Goal: Find specific fact: Find specific fact

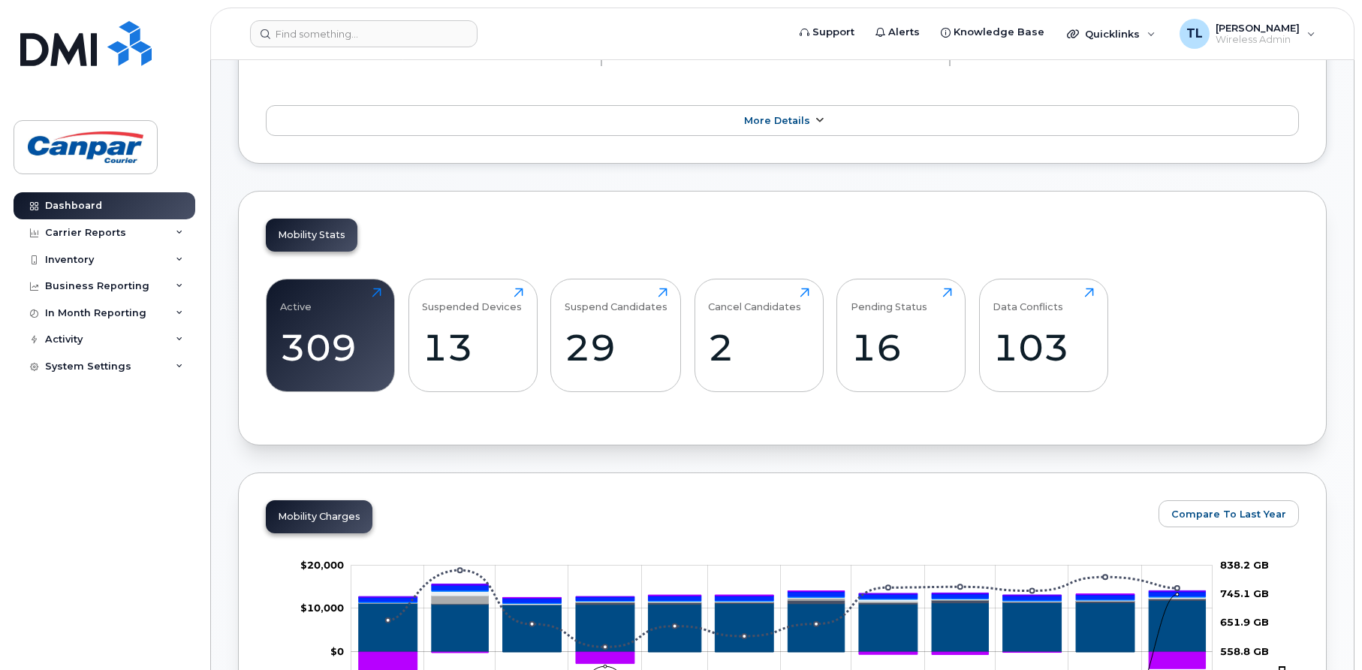
scroll to position [225, 0]
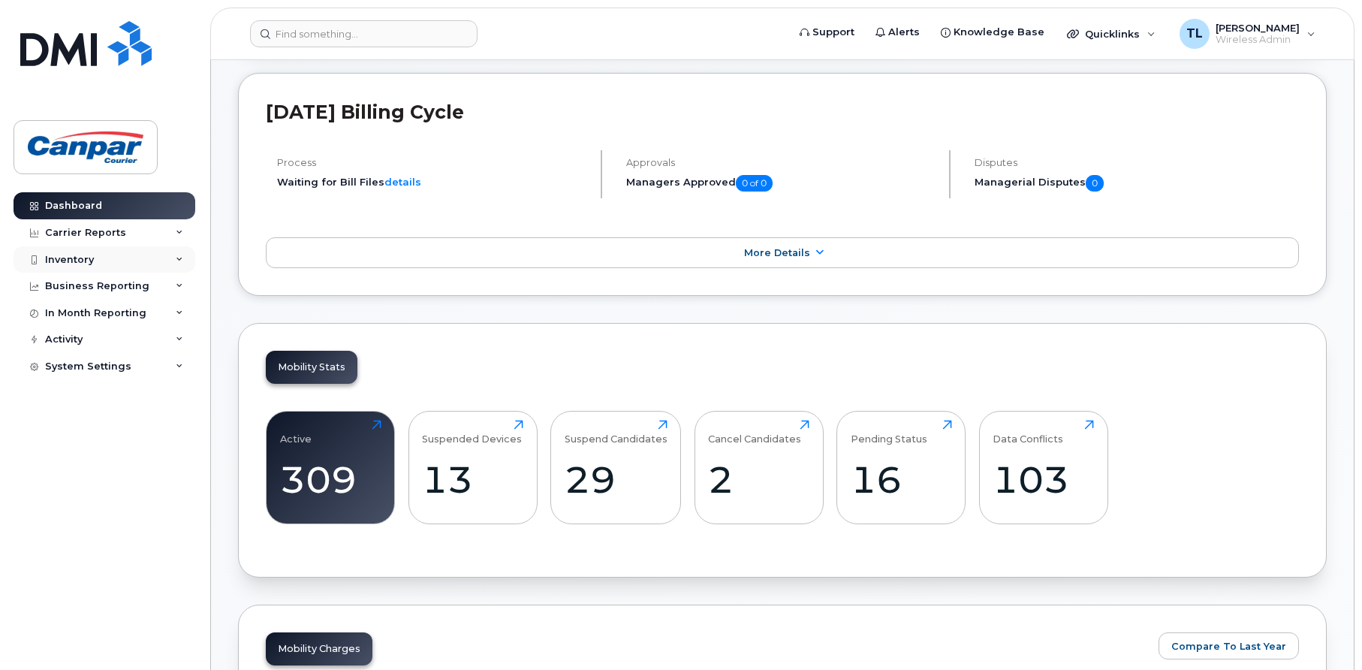
click at [76, 254] on div "Inventory" at bounding box center [69, 260] width 49 height 12
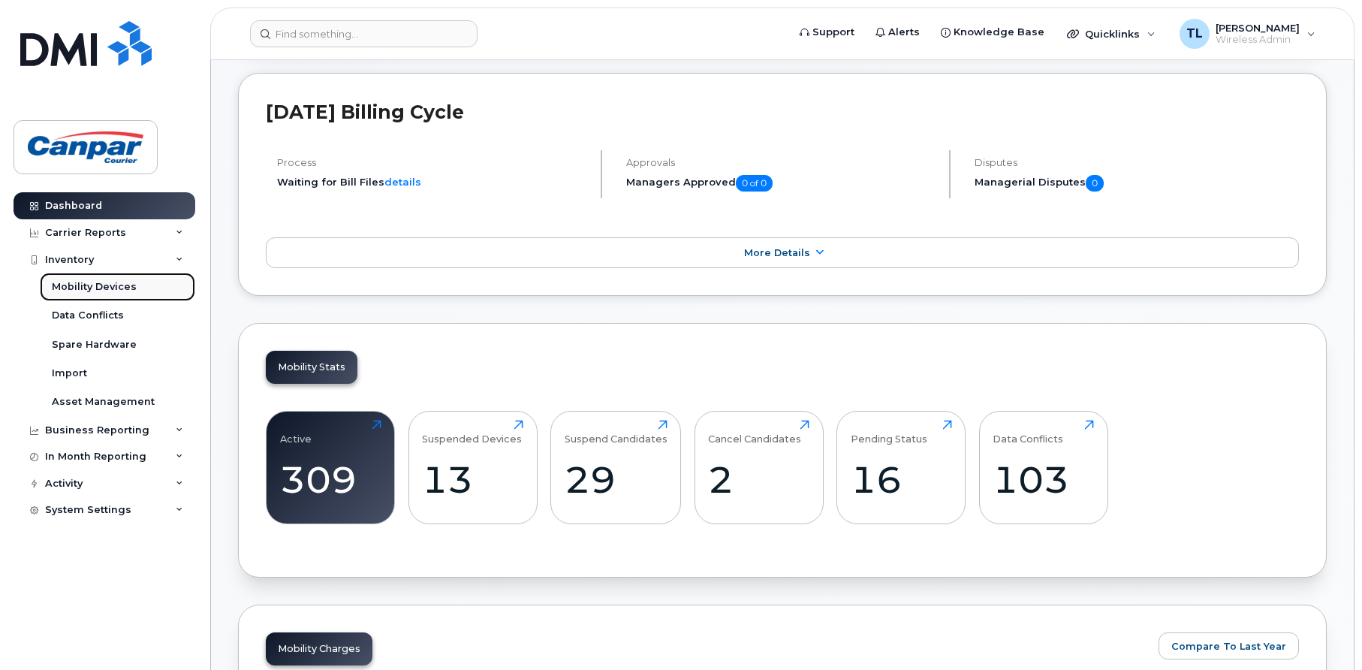
click at [102, 286] on div "Mobility Devices" at bounding box center [94, 287] width 85 height 14
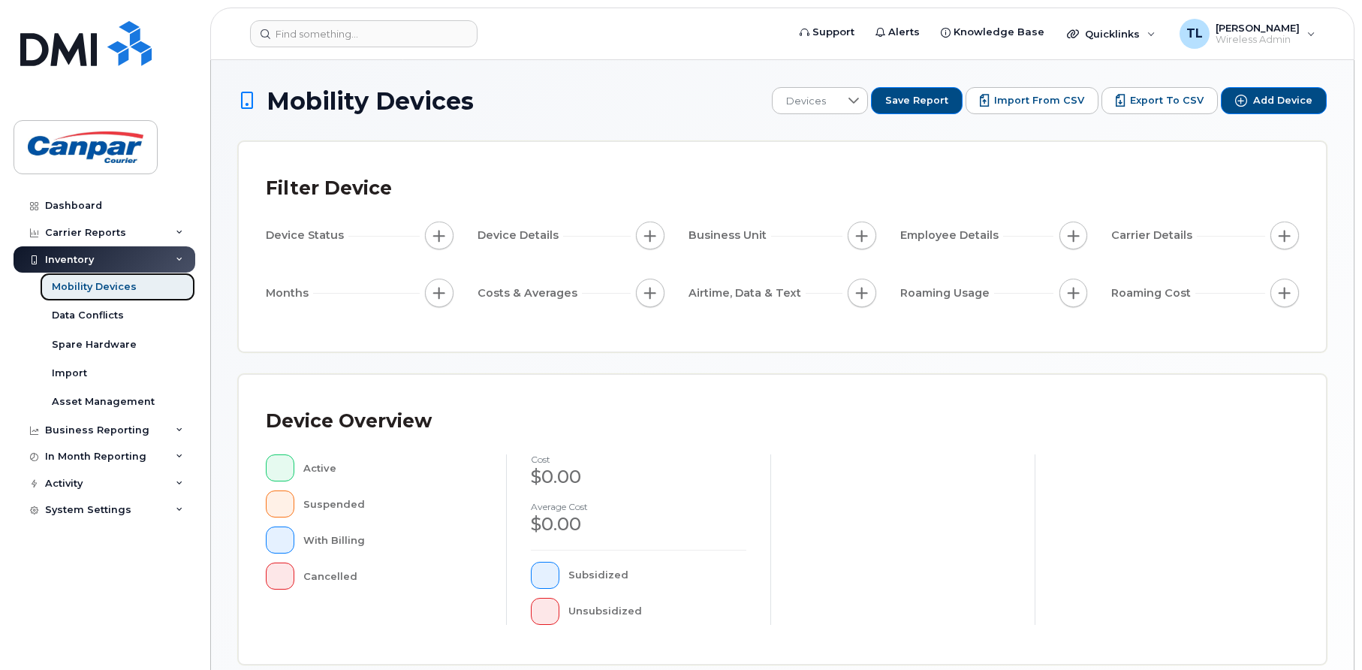
scroll to position [363, 0]
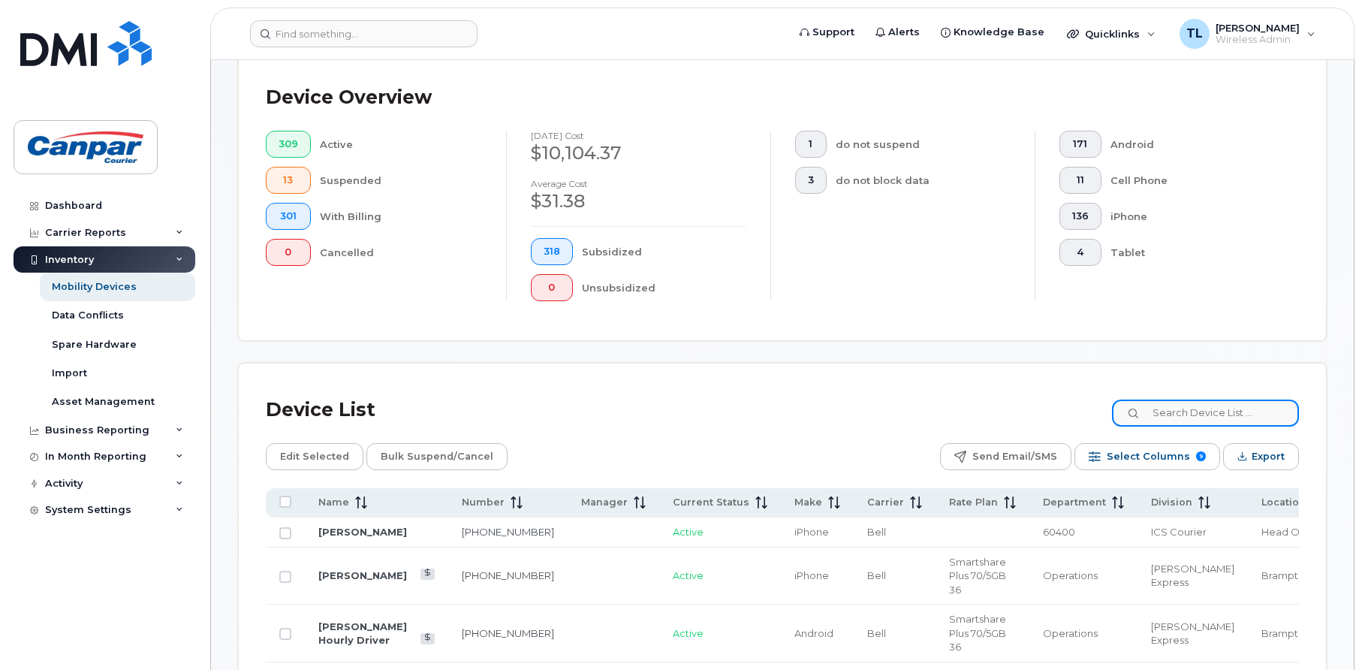
scroll to position [402, 0]
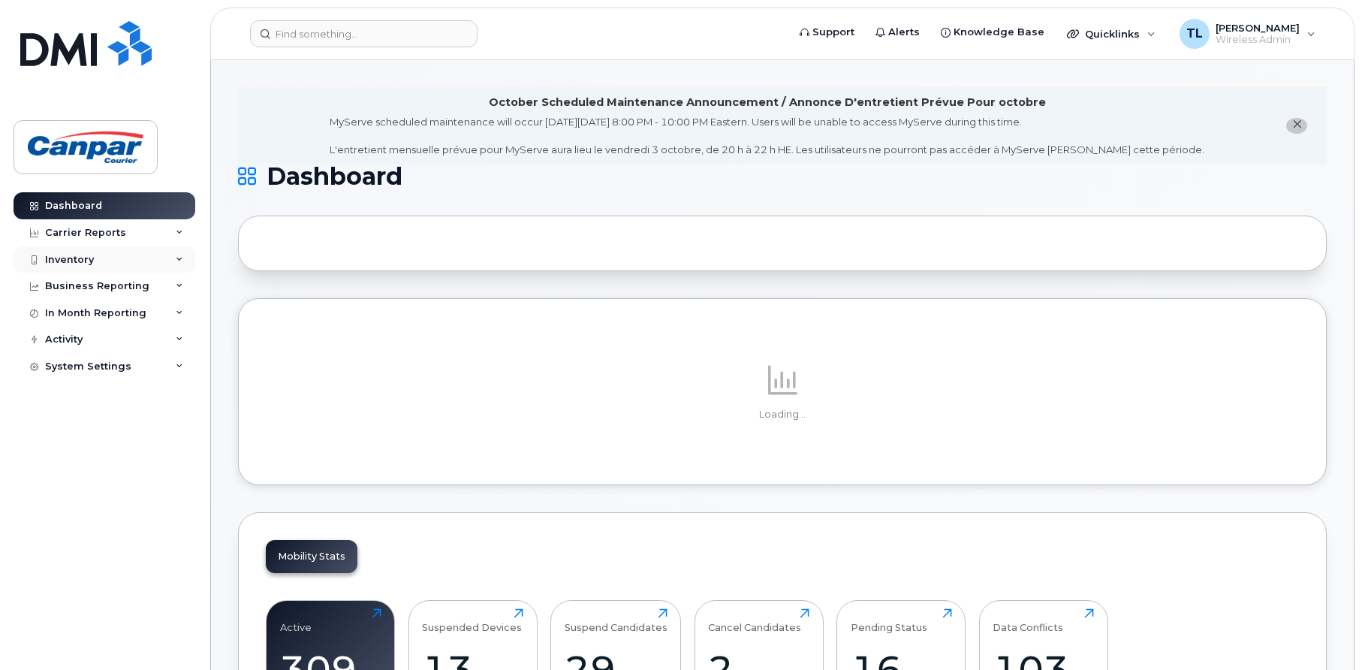
click at [93, 264] on div "Inventory" at bounding box center [105, 259] width 182 height 27
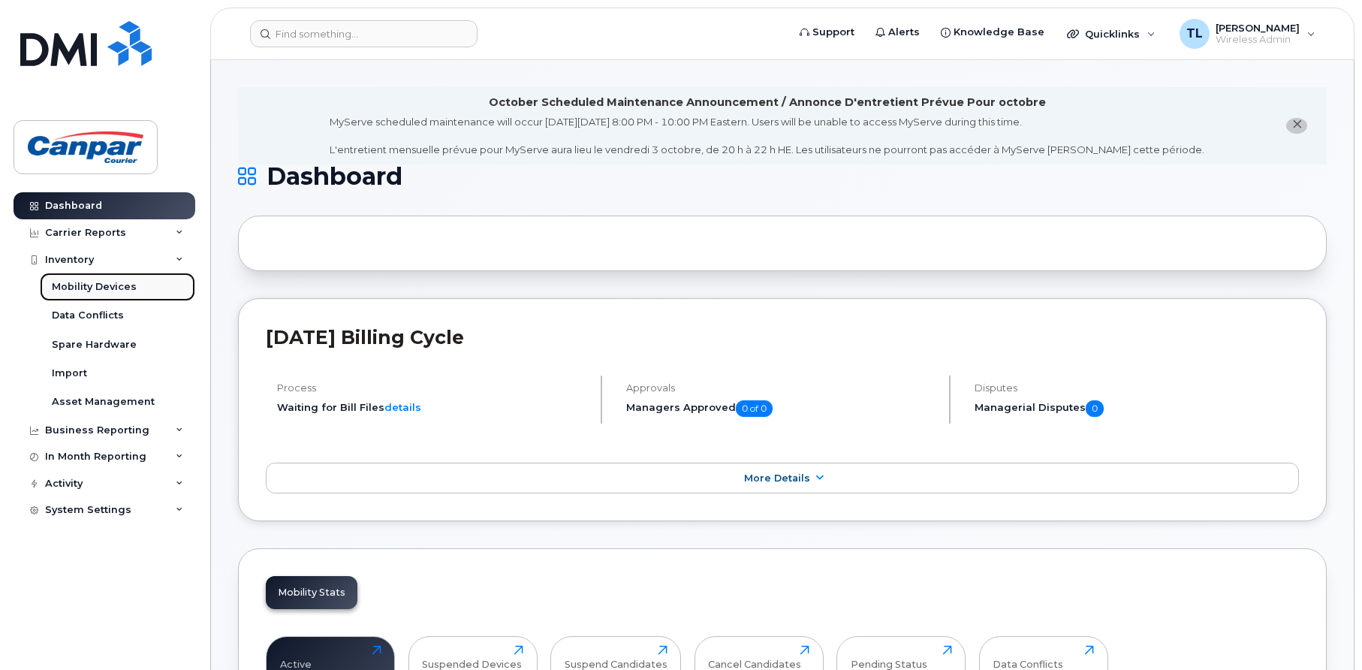
click at [101, 284] on div "Mobility Devices" at bounding box center [94, 287] width 85 height 14
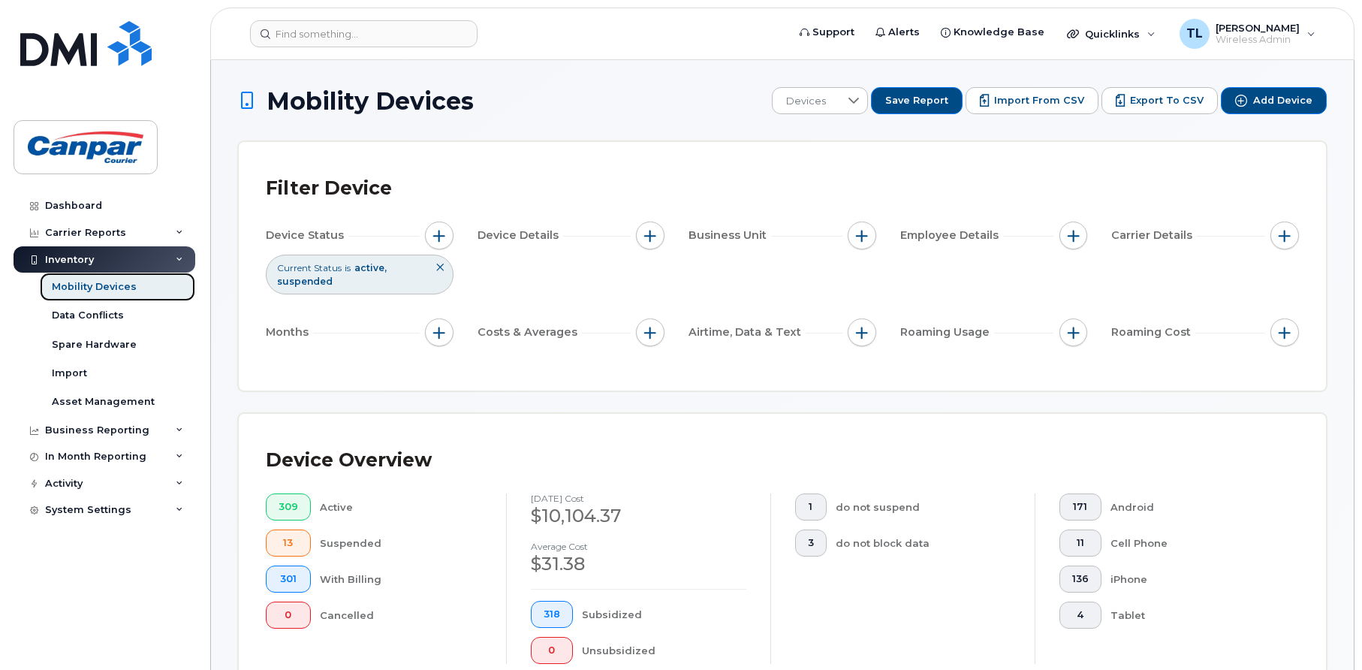
scroll to position [375, 0]
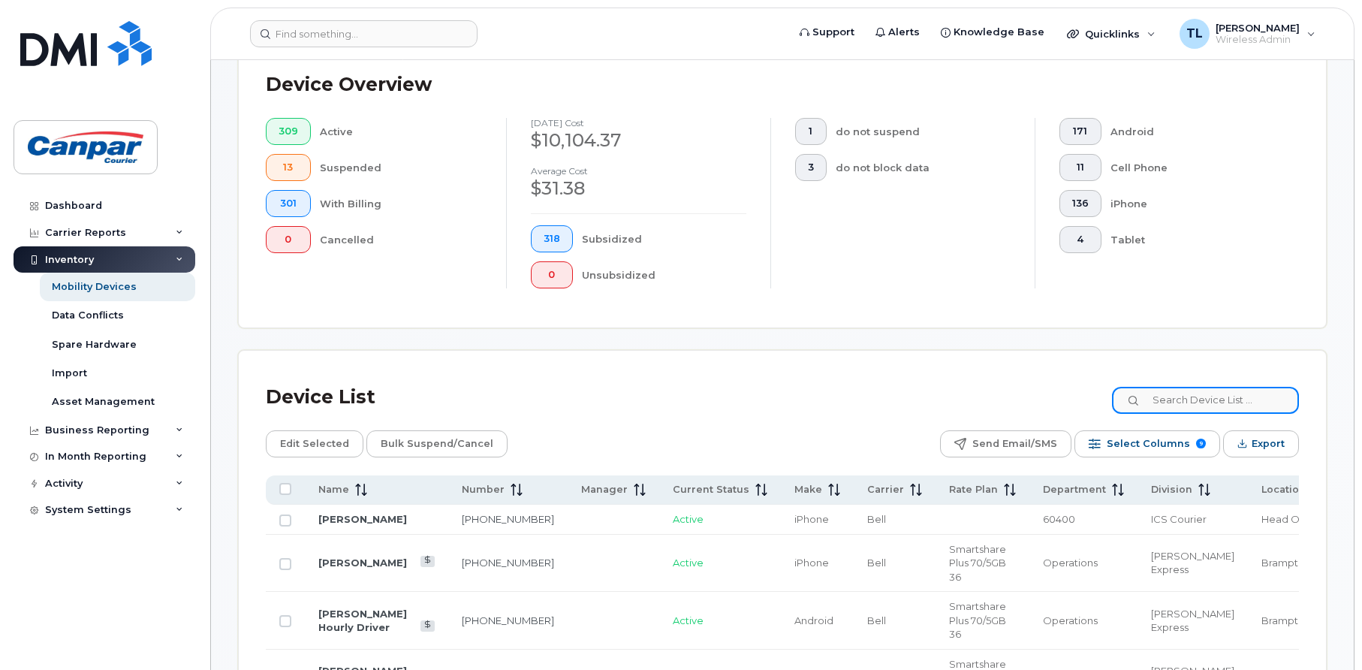
paste input "[PERSON_NAME]"
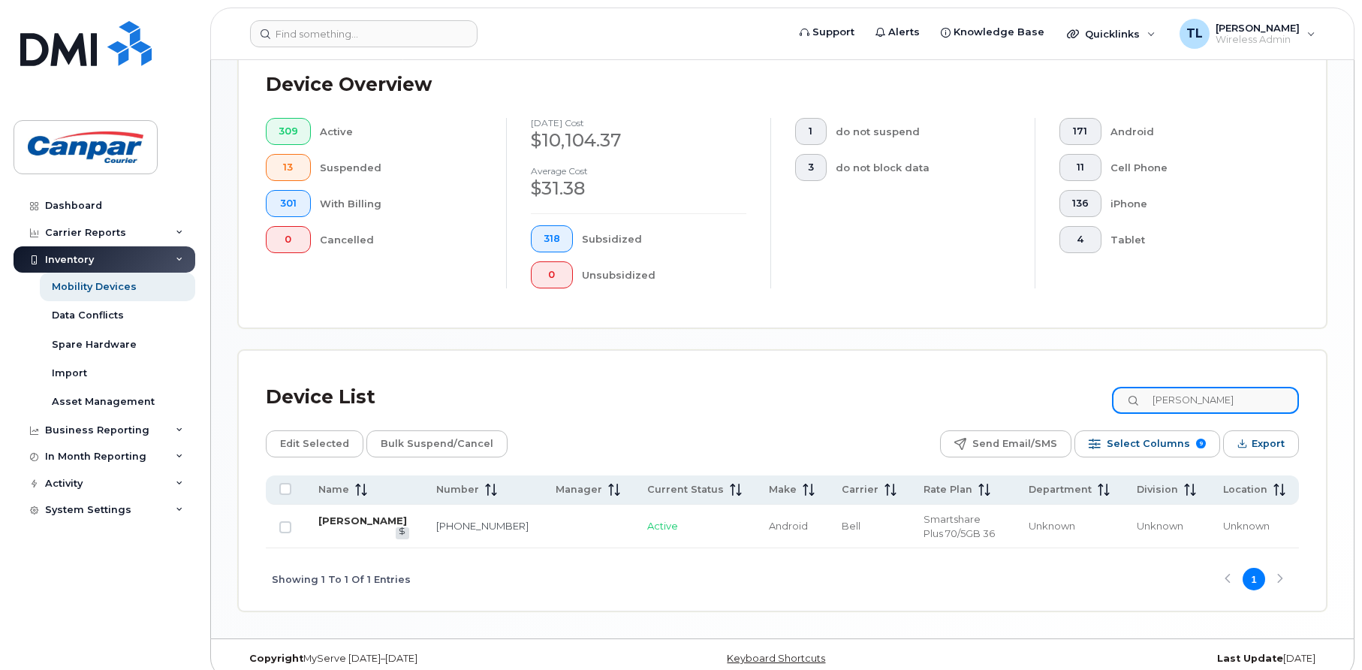
type input "[PERSON_NAME]"
click at [322, 526] on link "[PERSON_NAME]" at bounding box center [362, 520] width 89 height 12
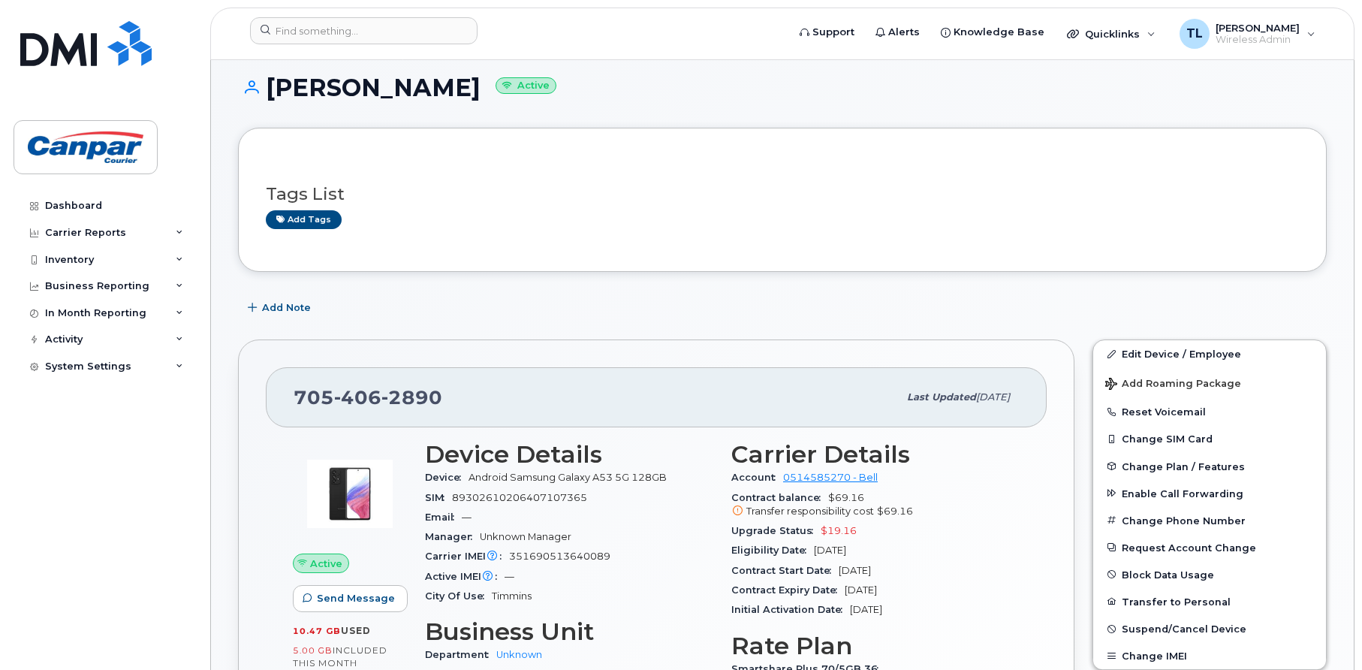
scroll to position [225, 0]
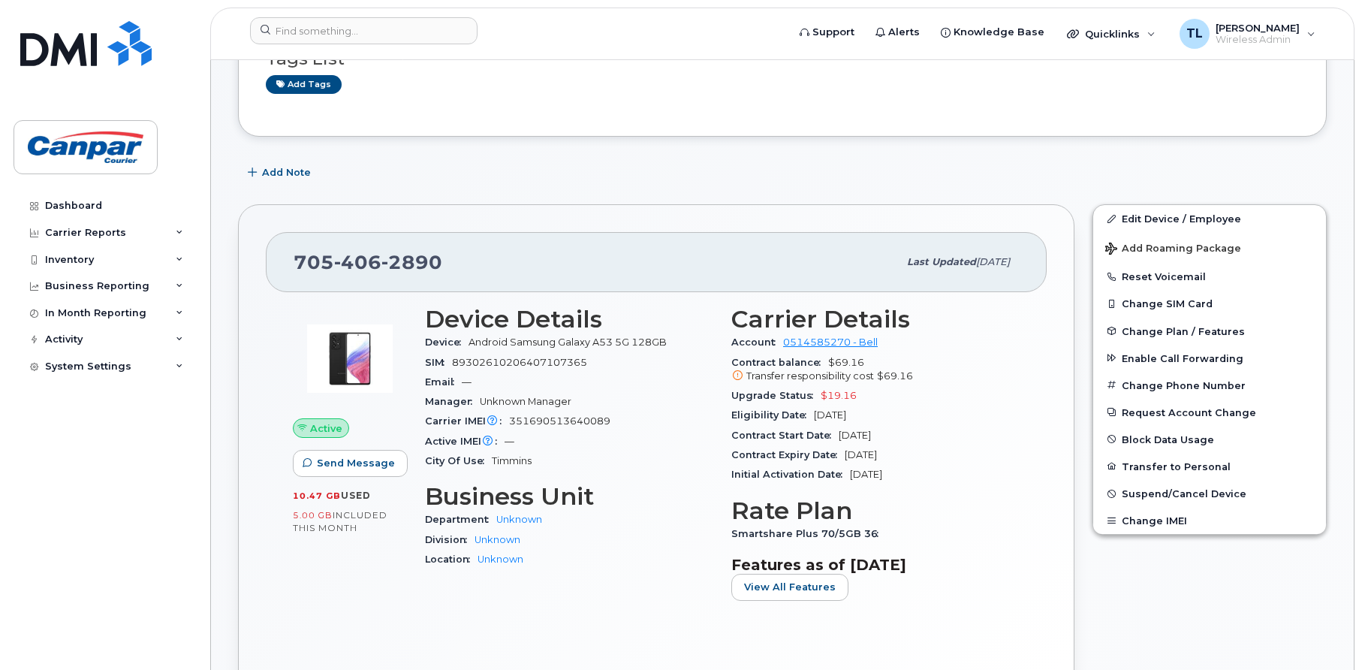
drag, startPoint x: 815, startPoint y: 412, endPoint x: 883, endPoint y: 416, distance: 68.5
click at [883, 416] on div "Eligibility Date [DATE]" at bounding box center [875, 416] width 288 height 20
drag, startPoint x: 883, startPoint y: 416, endPoint x: 868, endPoint y: 421, distance: 15.9
copy span "[DATE]"
